Goal: Information Seeking & Learning: Learn about a topic

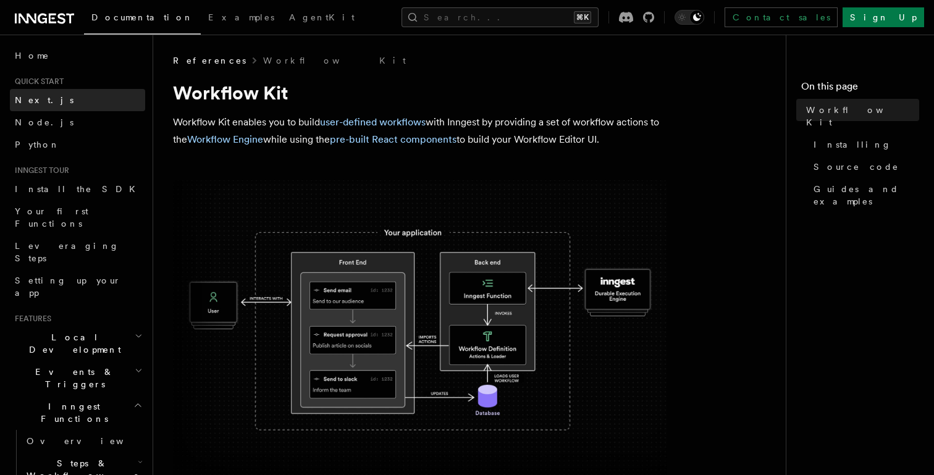
click at [47, 107] on link "Next.js" at bounding box center [77, 100] width 135 height 22
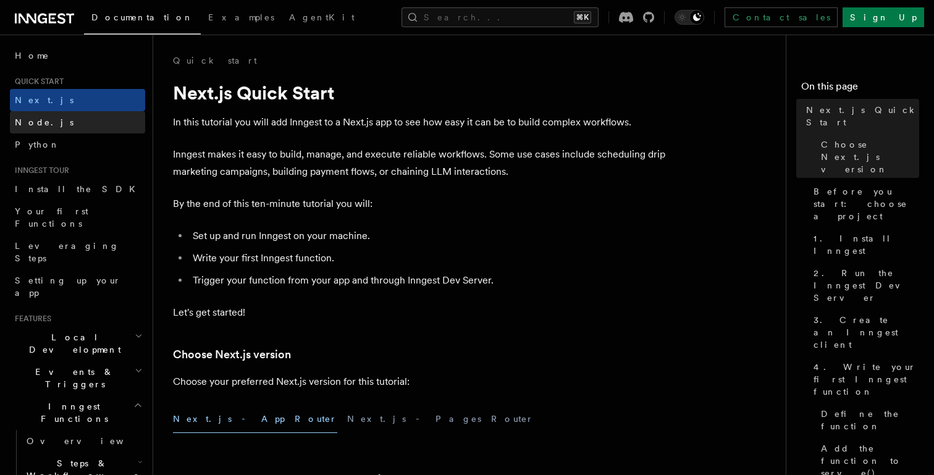
click at [61, 131] on link "Node.js" at bounding box center [77, 122] width 135 height 22
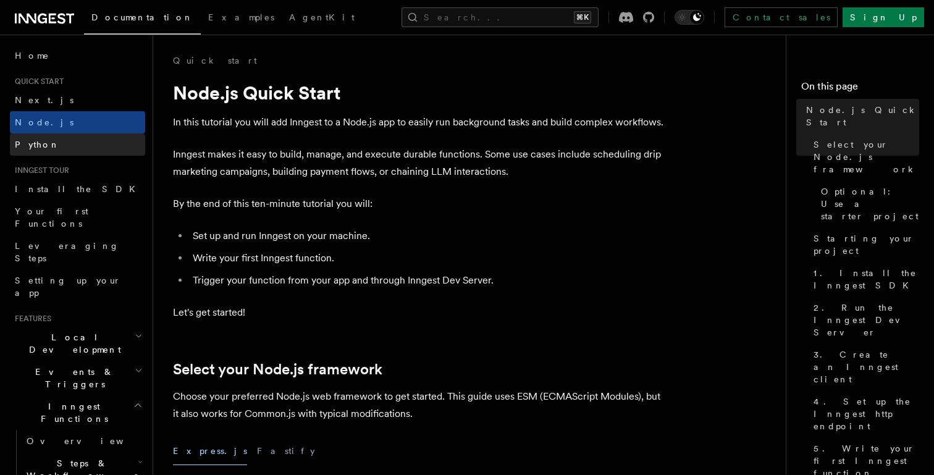
click at [71, 151] on link "Python" at bounding box center [77, 144] width 135 height 22
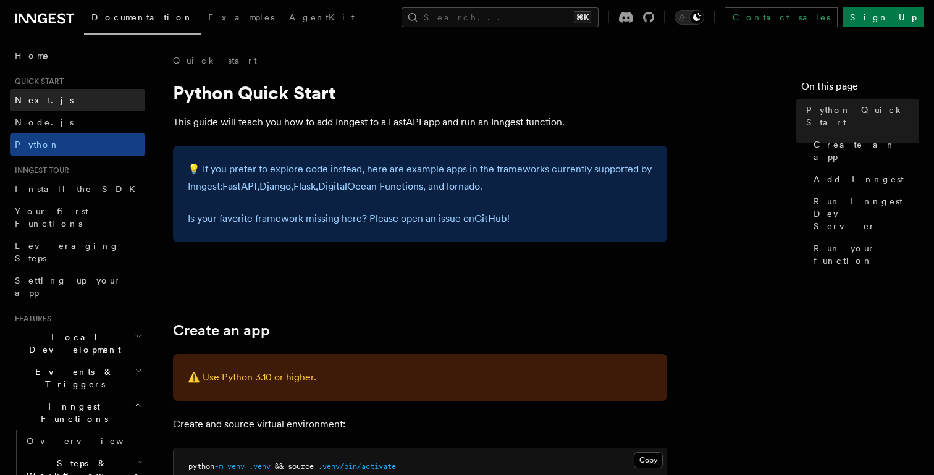
click at [52, 97] on link "Next.js" at bounding box center [77, 100] width 135 height 22
